Goal: Answer question/provide support: Share knowledge or assist other users

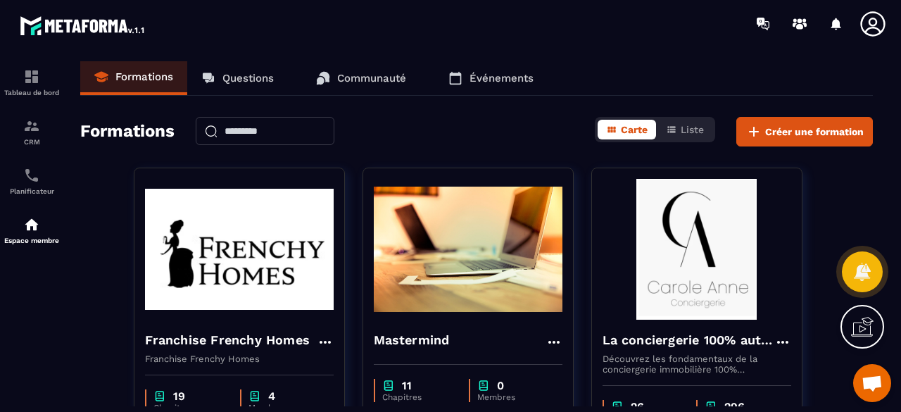
click at [248, 73] on p "Questions" at bounding box center [247, 78] width 51 height 13
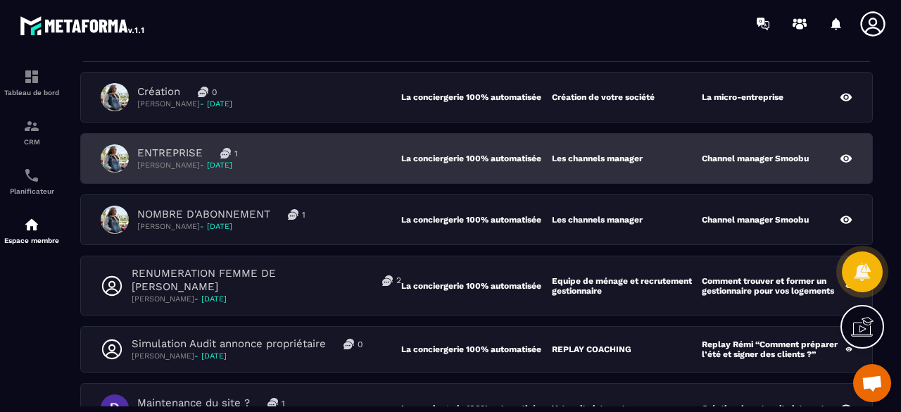
scroll to position [141, 0]
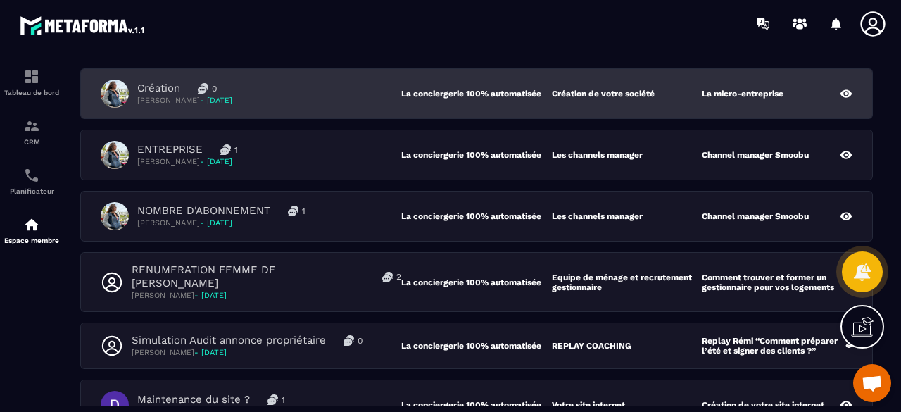
click at [284, 99] on div "Création 0 [PERSON_NAME] - [DATE]" at bounding box center [251, 94] width 301 height 28
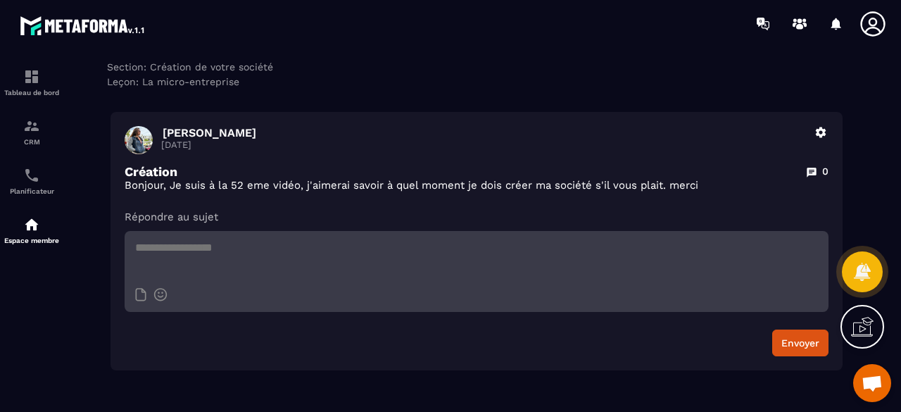
scroll to position [141, 0]
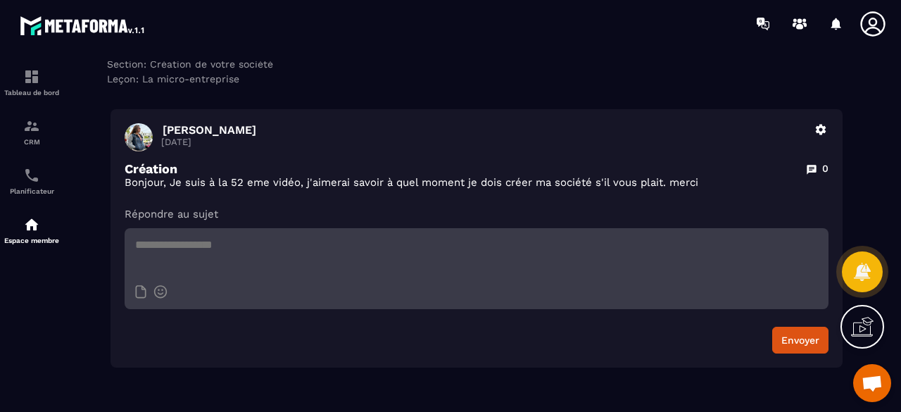
click at [308, 251] on textarea at bounding box center [477, 252] width 704 height 49
paste textarea "**********"
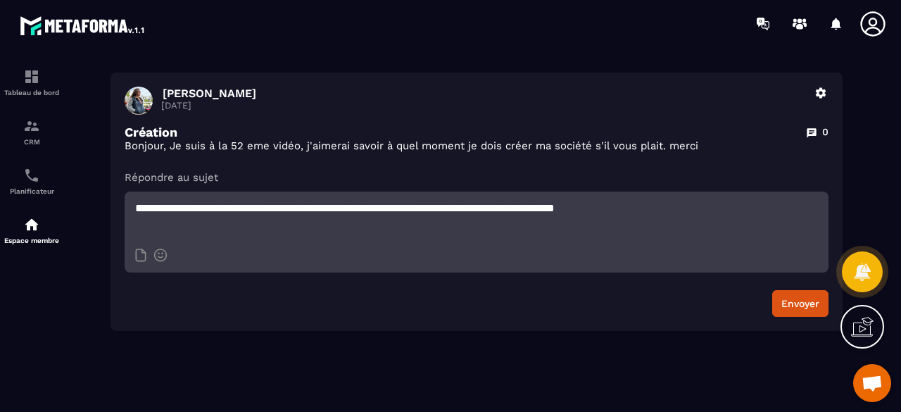
scroll to position [197, 0]
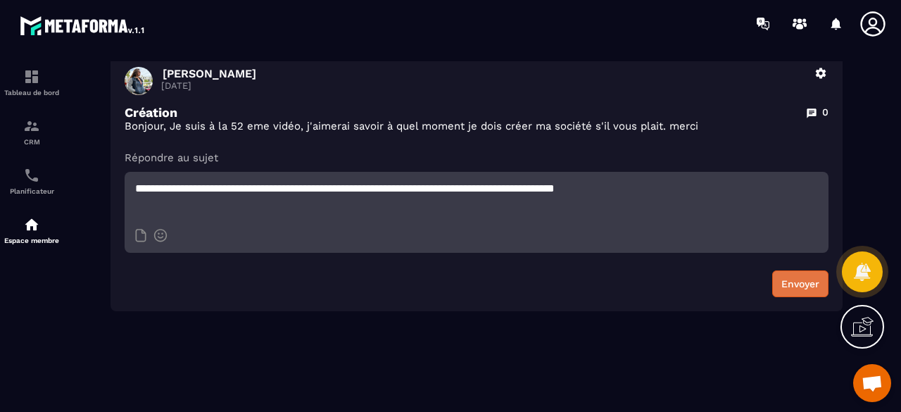
type textarea "**********"
click at [800, 289] on button "Envoyer" at bounding box center [800, 283] width 56 height 27
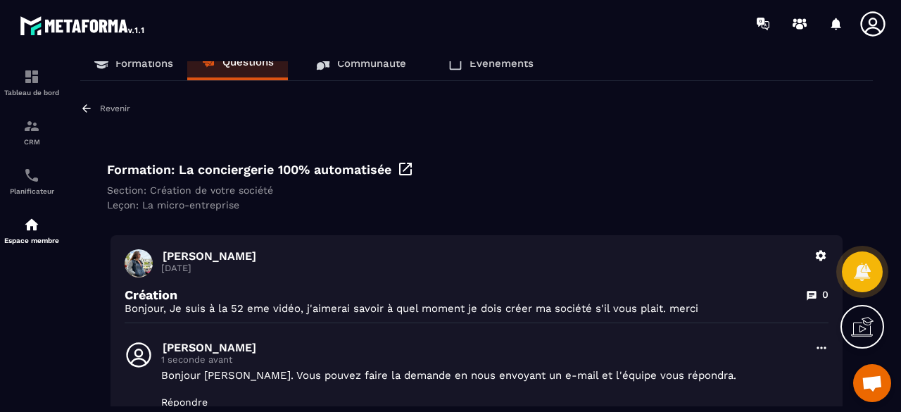
scroll to position [0, 0]
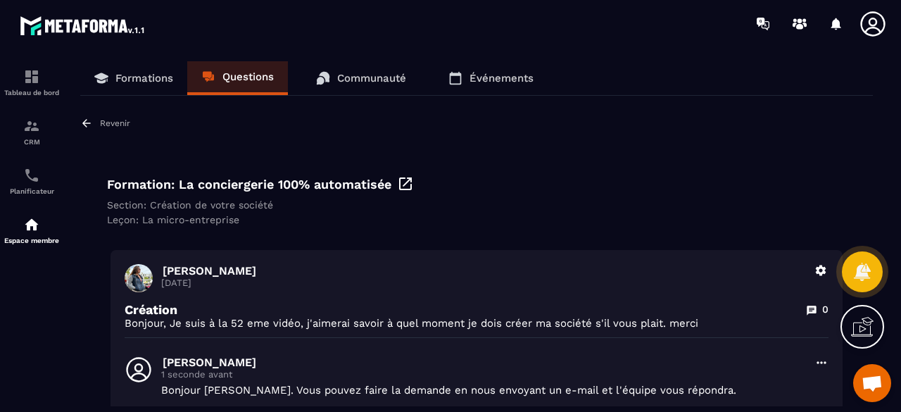
click at [220, 78] on link "Questions" at bounding box center [237, 78] width 101 height 34
